Goal: Task Accomplishment & Management: Manage account settings

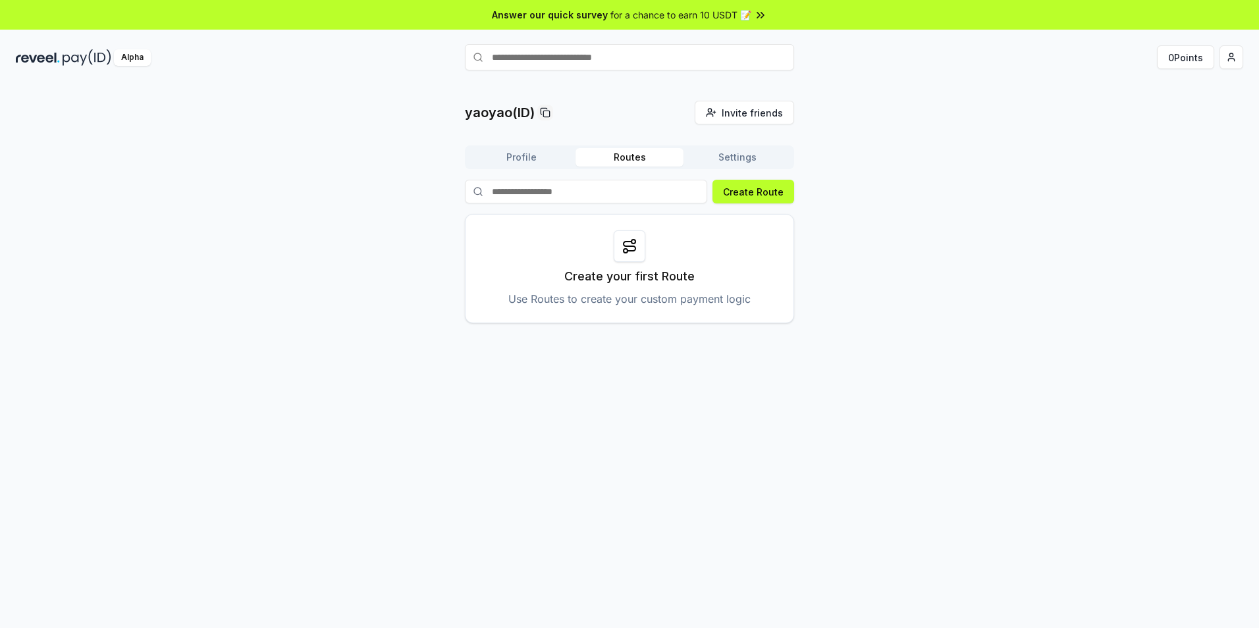
click at [744, 157] on button "Settings" at bounding box center [738, 157] width 108 height 18
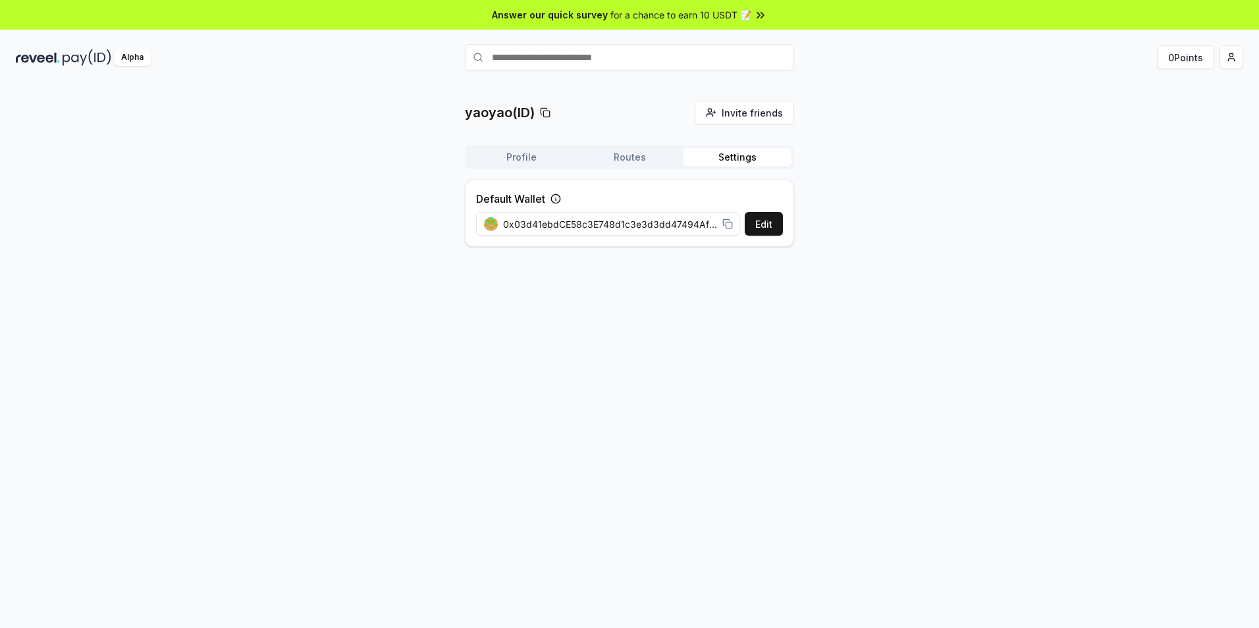
click at [549, 153] on button "Profile" at bounding box center [522, 157] width 108 height 18
